Goal: Check status: Check status

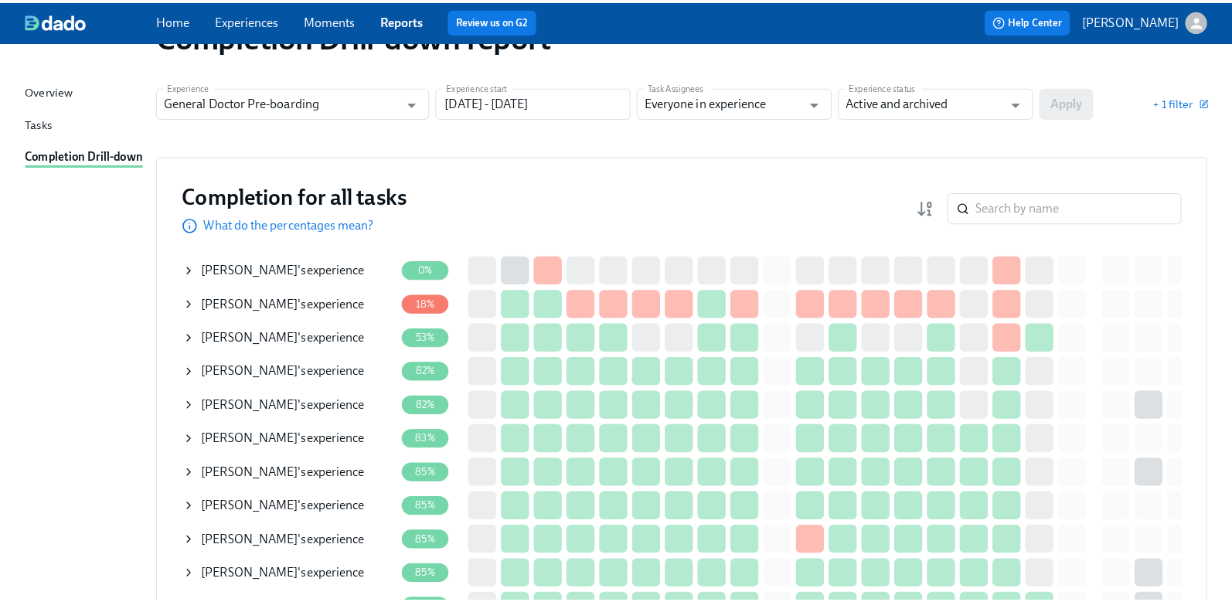
scroll to position [155, 0]
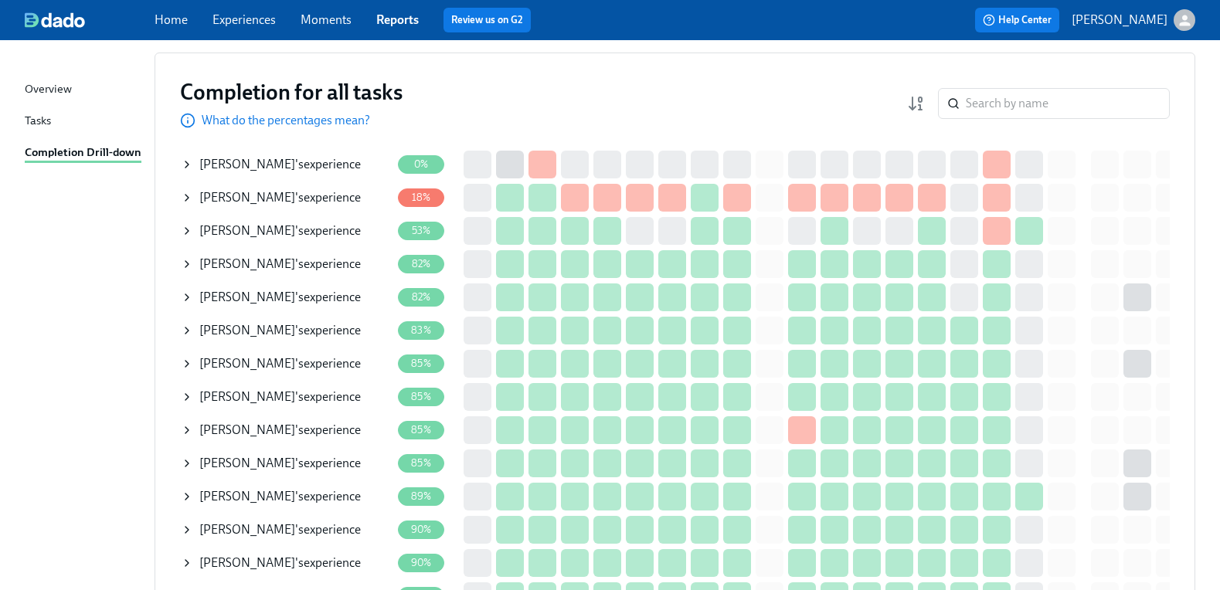
click at [251, 223] on span "[PERSON_NAME]" at bounding box center [247, 230] width 96 height 15
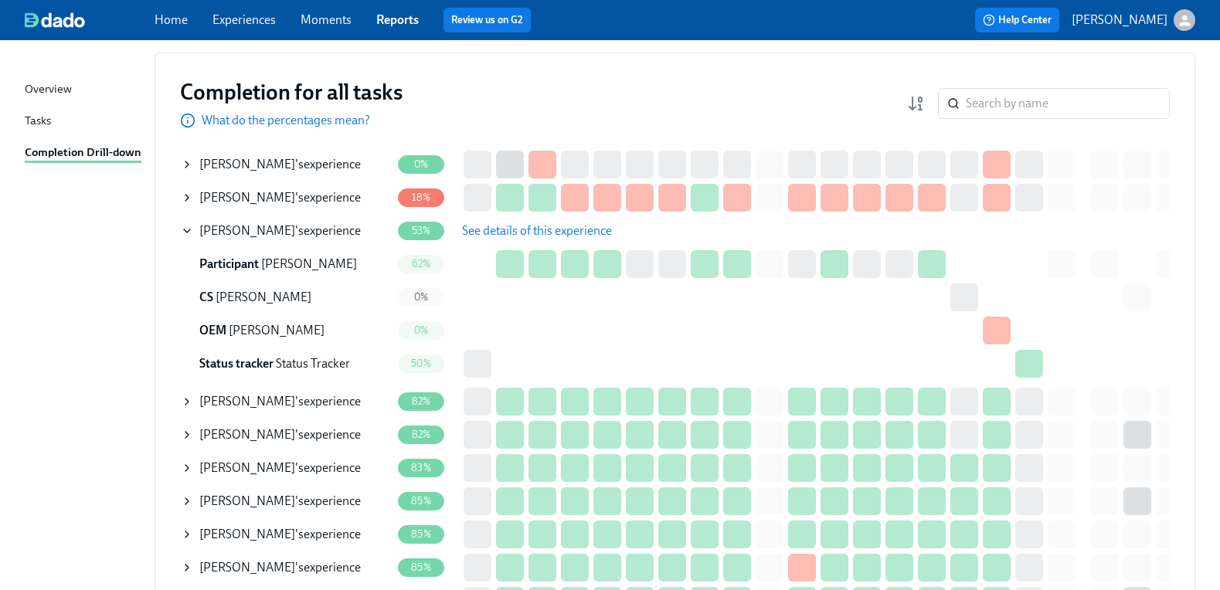
click at [504, 236] on span "See details of this experience" at bounding box center [537, 230] width 150 height 15
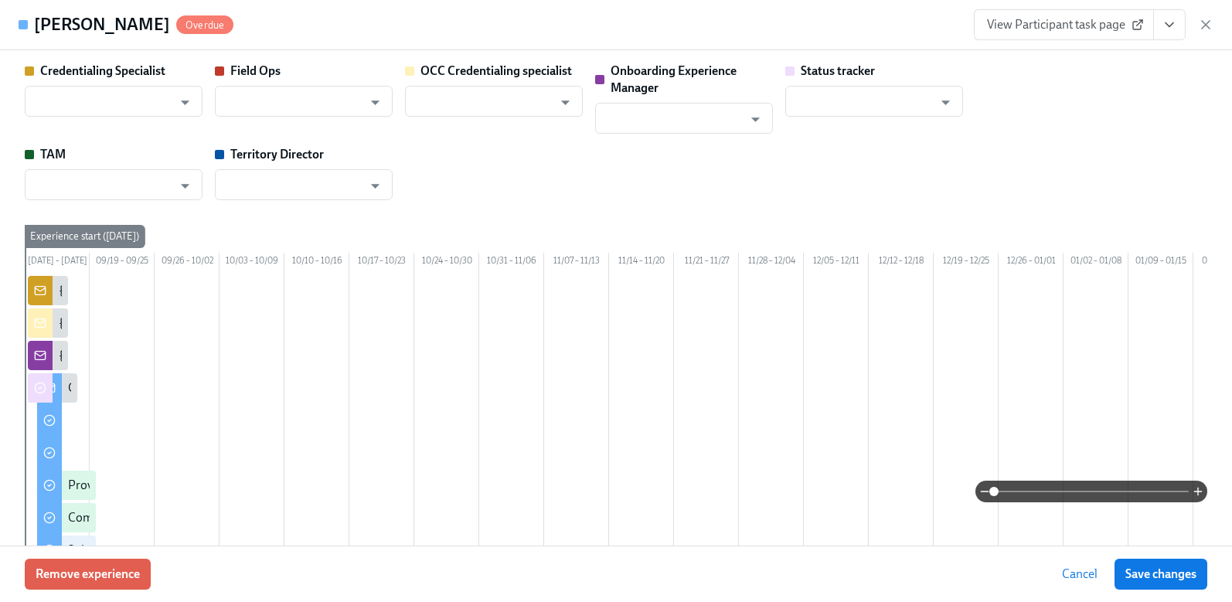
type input "[PERSON_NAME]"
type input "Status Tracker"
type input "[PERSON_NAME]"
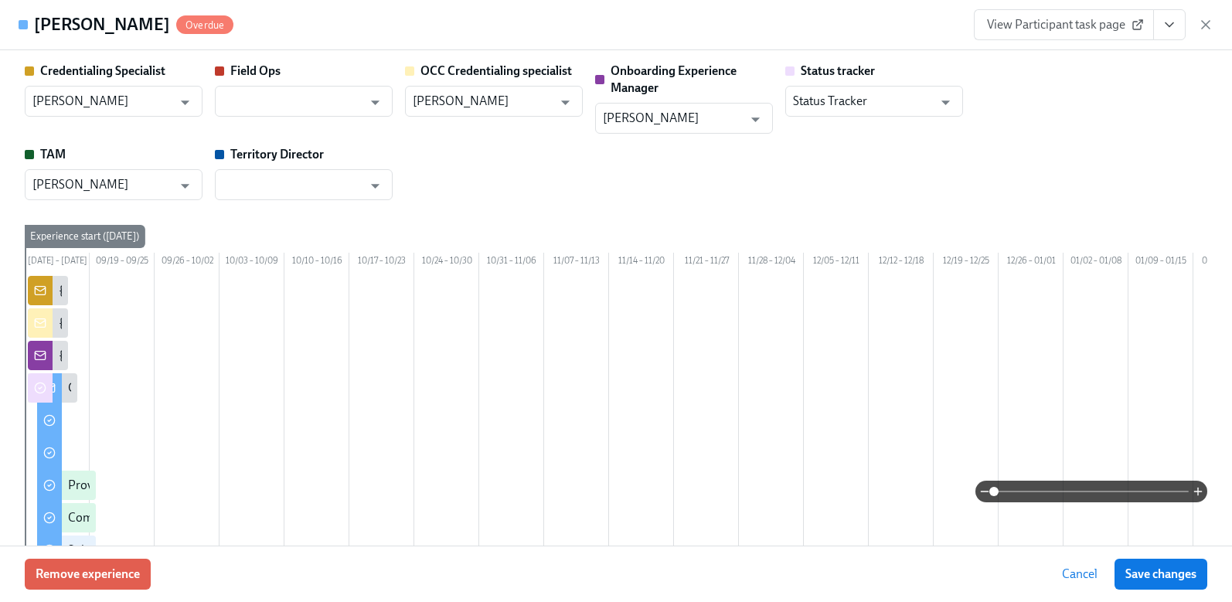
click at [380, 19] on div "[PERSON_NAME] Overdue View Participant task page" at bounding box center [616, 25] width 1232 height 50
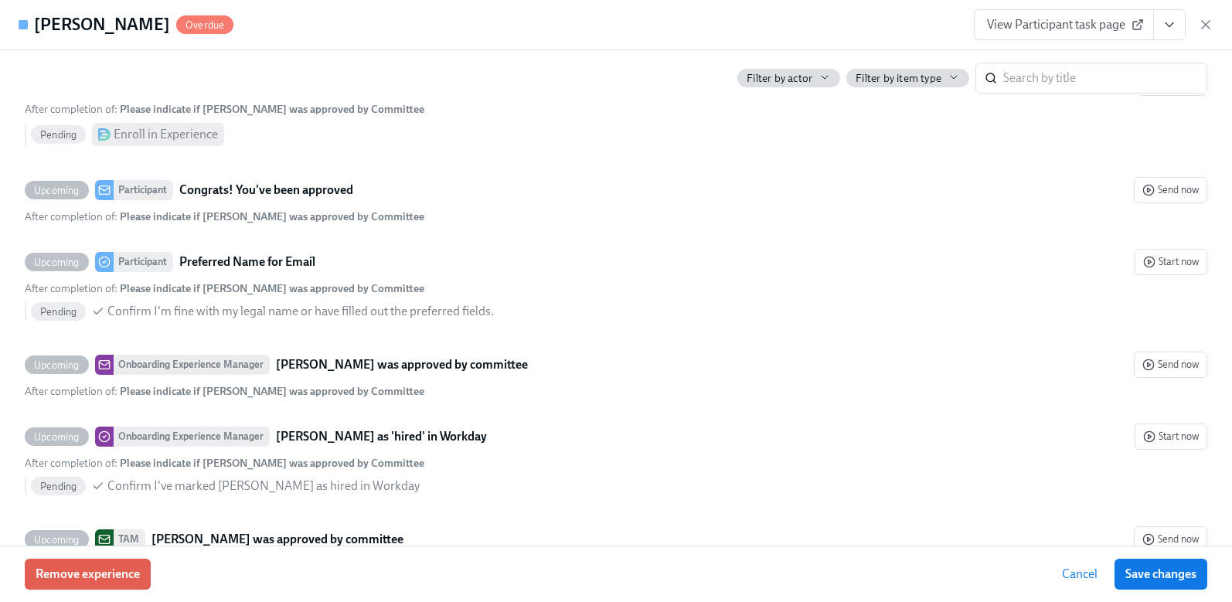
scroll to position [5337, 0]
